Goal: Transaction & Acquisition: Download file/media

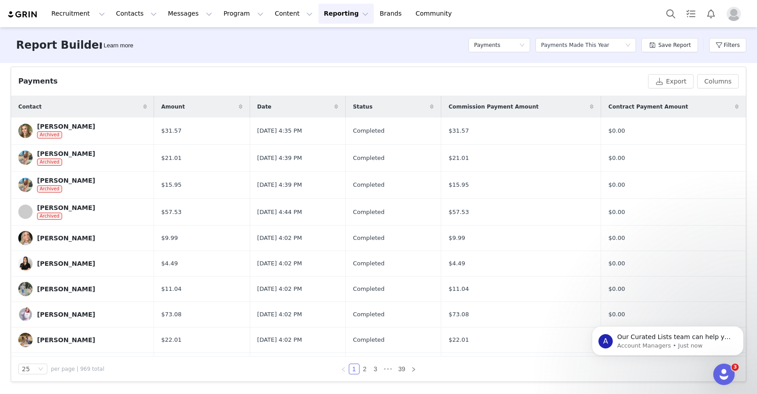
scroll to position [403, 0]
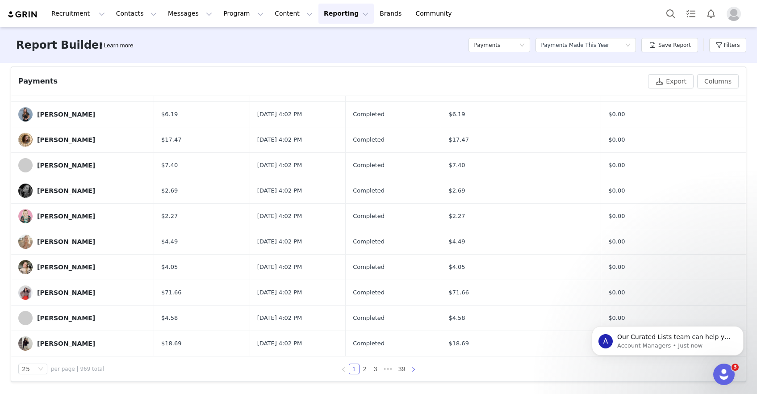
click at [415, 369] on icon "icon: right" at bounding box center [413, 368] width 5 height 5
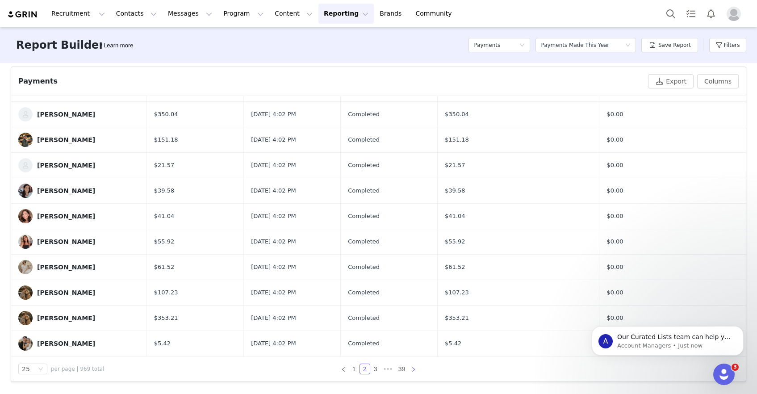
scroll to position [0, 0]
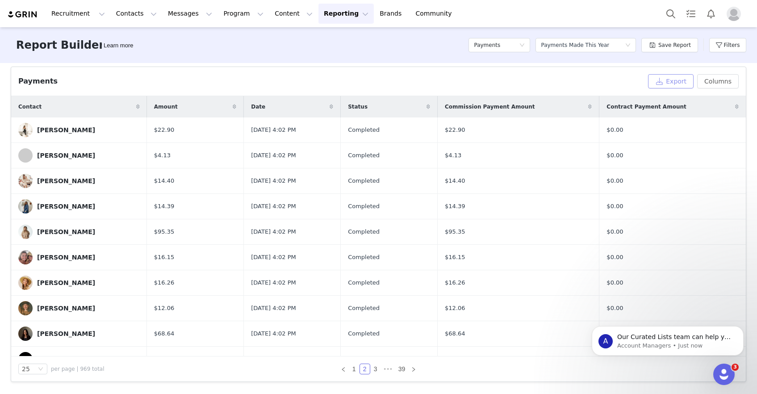
click at [678, 81] on button "Export" at bounding box center [671, 81] width 46 height 14
click at [670, 79] on button "Export" at bounding box center [671, 81] width 46 height 14
click at [724, 371] on icon "Open Intercom Messenger" at bounding box center [722, 373] width 15 height 15
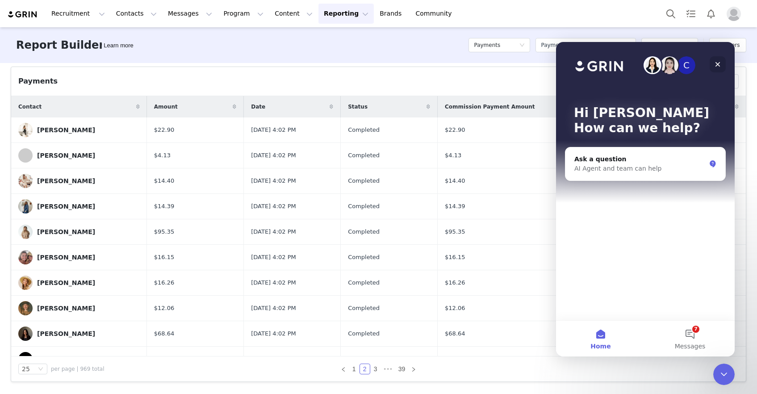
click at [718, 63] on icon "Close" at bounding box center [717, 64] width 5 height 5
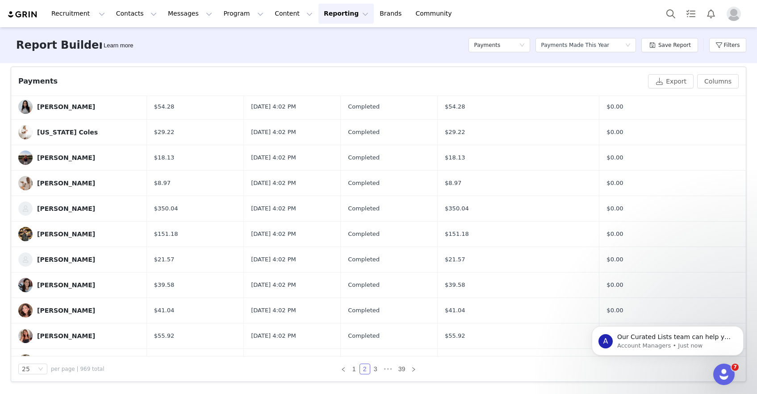
scroll to position [397, 0]
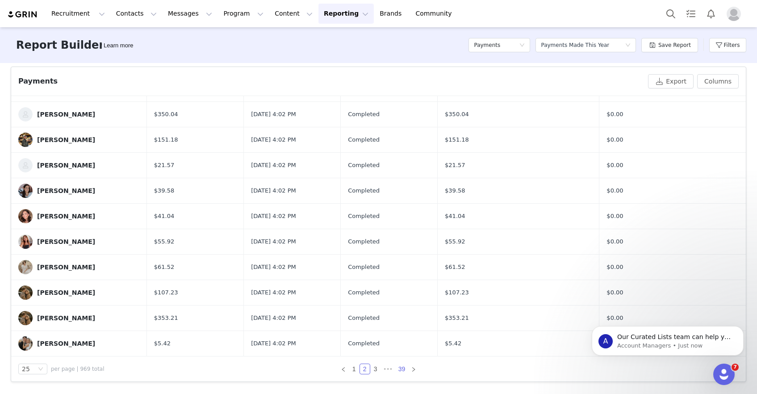
click at [402, 365] on link "39" at bounding box center [401, 369] width 12 height 10
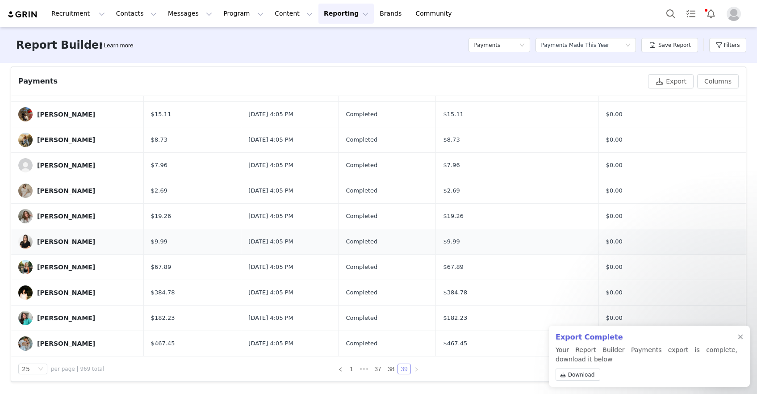
scroll to position [0, 0]
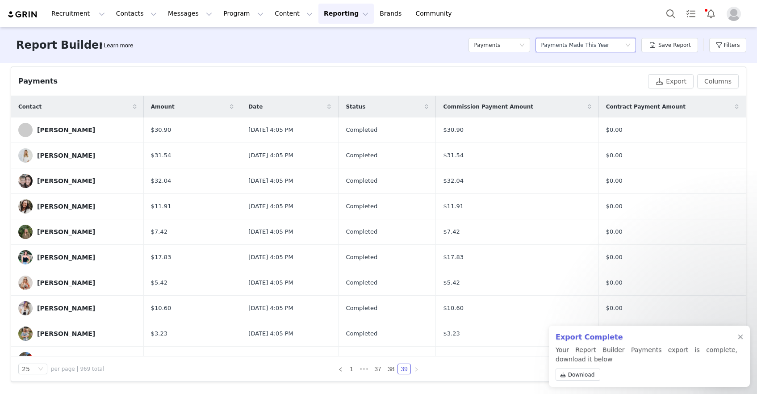
click at [630, 44] on icon "icon: down" at bounding box center [627, 44] width 5 height 5
click at [582, 87] on h5 "Payments Made Last 30 Days" at bounding box center [589, 92] width 86 height 10
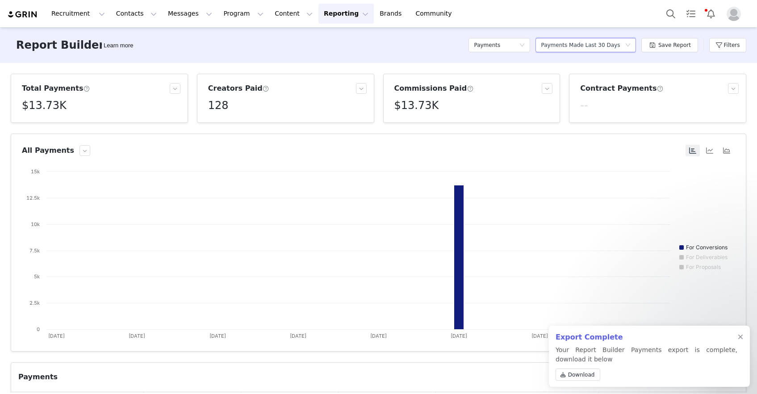
click at [591, 46] on div "Payments Made Last 30 Days" at bounding box center [580, 44] width 79 height 13
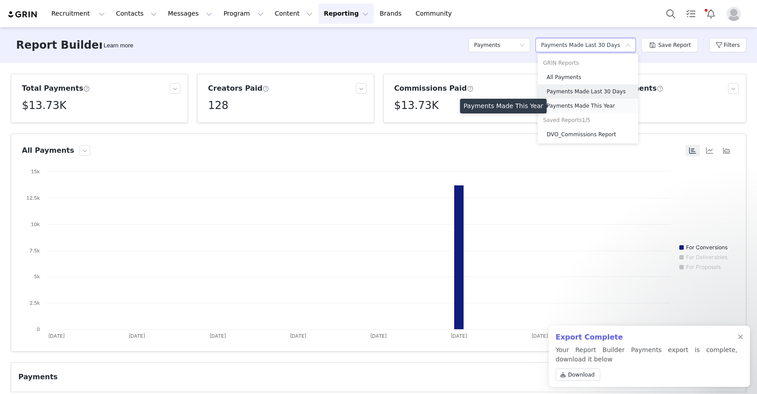
click at [589, 104] on h5 "Payments Made This Year" at bounding box center [589, 106] width 86 height 10
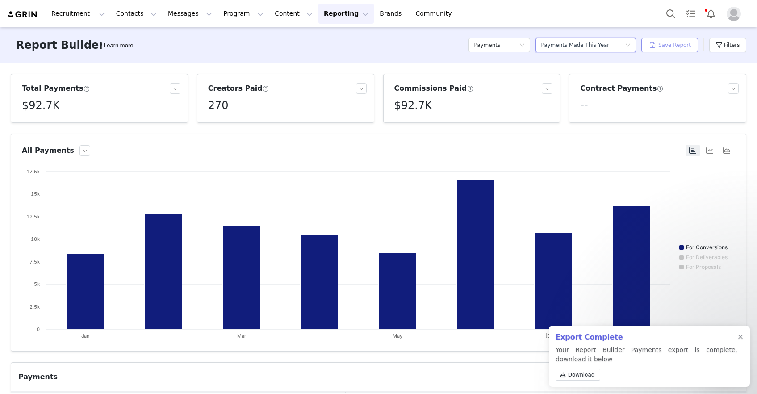
click at [661, 44] on button "Save Report" at bounding box center [669, 45] width 57 height 14
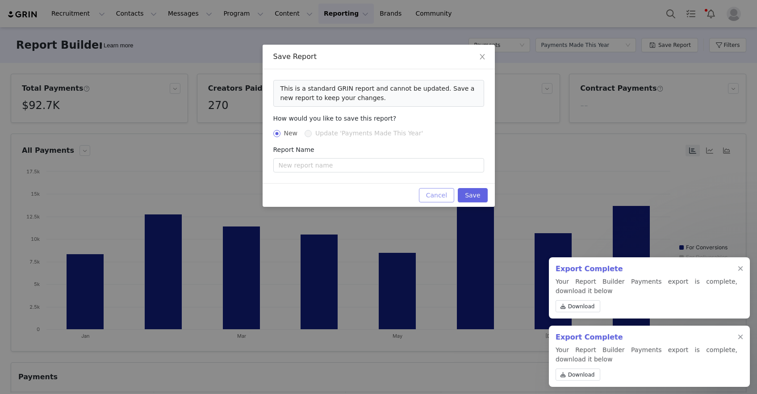
drag, startPoint x: 437, startPoint y: 195, endPoint x: 442, endPoint y: 192, distance: 6.6
click at [436, 195] on button "Cancel" at bounding box center [436, 195] width 35 height 14
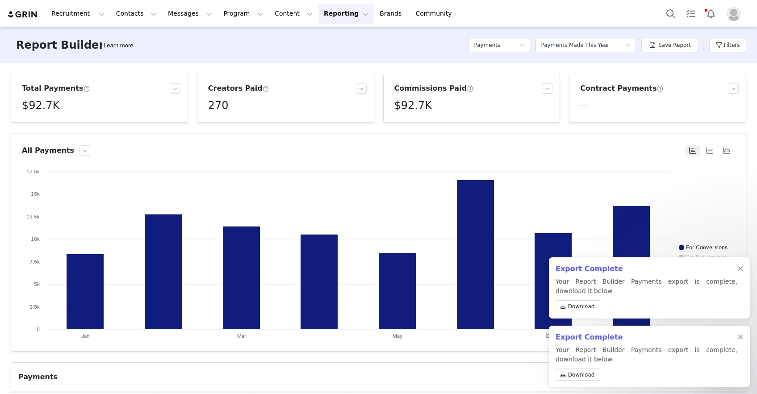
drag, startPoint x: 738, startPoint y: 268, endPoint x: 742, endPoint y: 275, distance: 8.2
click at [738, 268] on div at bounding box center [739, 268] width 5 height 7
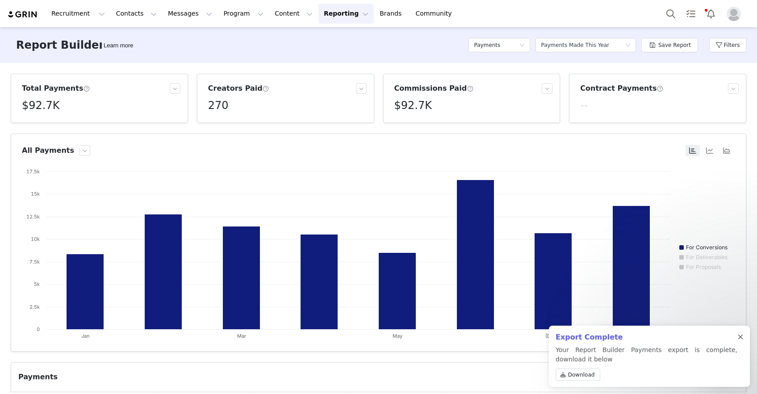
click at [739, 336] on div at bounding box center [739, 336] width 5 height 7
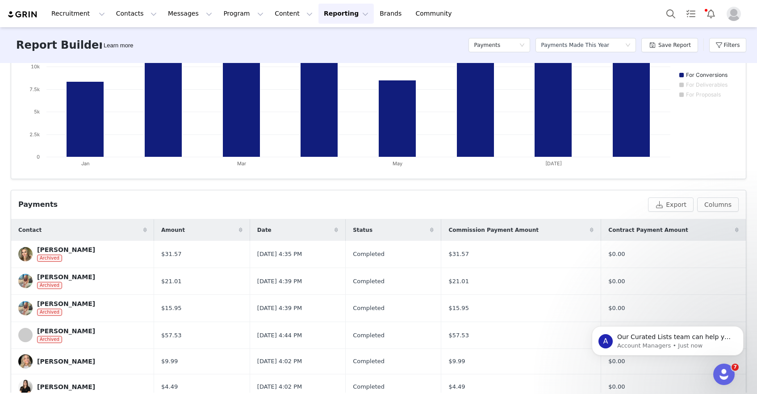
scroll to position [121, 0]
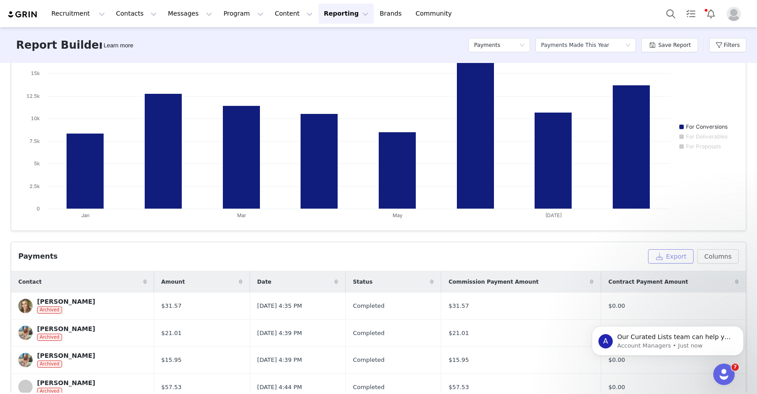
click at [676, 256] on button "Export" at bounding box center [671, 256] width 46 height 14
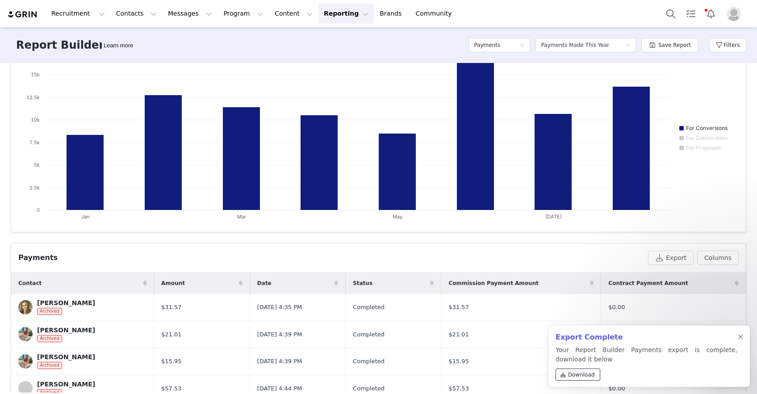
click at [568, 375] on span "Download" at bounding box center [581, 374] width 27 height 8
